Goal: Transaction & Acquisition: Purchase product/service

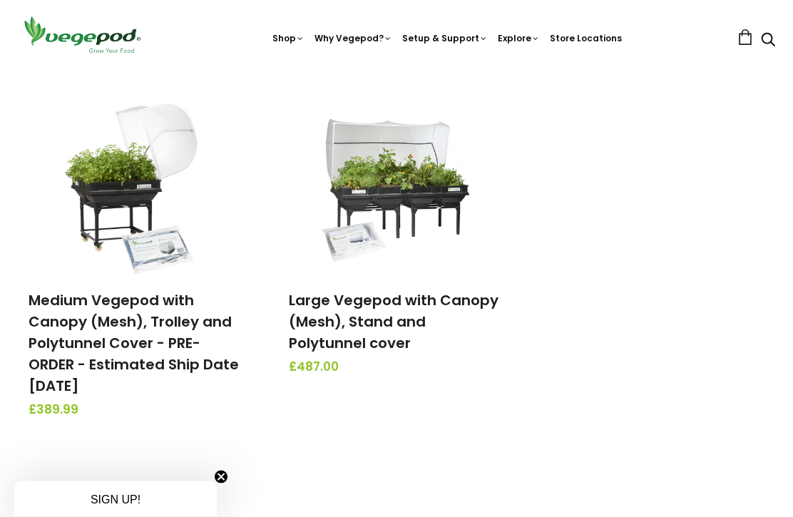
scroll to position [513, 0]
click at [407, 205] on img at bounding box center [397, 185] width 150 height 178
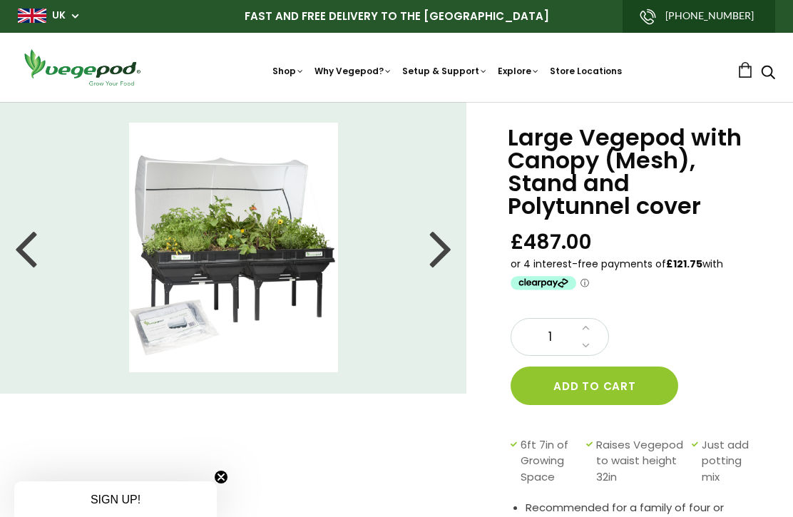
click at [451, 247] on div at bounding box center [440, 247] width 23 height 64
